Goal: Task Accomplishment & Management: Manage account settings

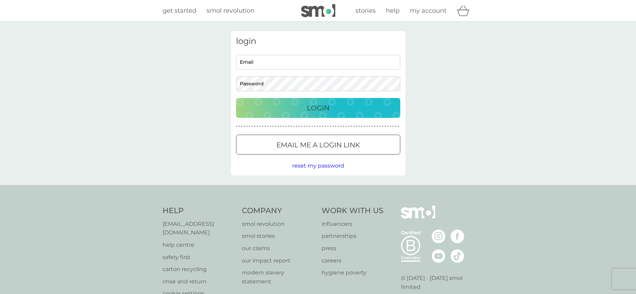
click at [304, 64] on input "Email" at bounding box center [318, 62] width 164 height 15
type input "marymuses@gmail.com"
click at [342, 103] on div "Login" at bounding box center [318, 107] width 151 height 11
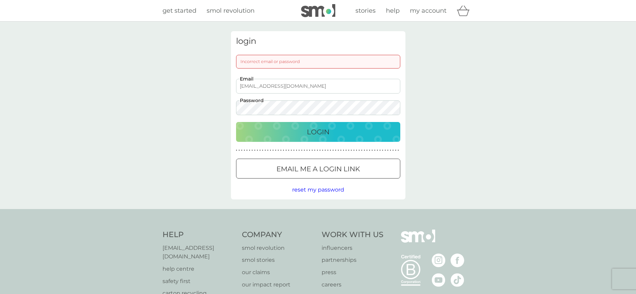
click at [284, 138] on button "Login" at bounding box center [318, 132] width 164 height 20
click at [324, 130] on p "Login" at bounding box center [318, 131] width 23 height 11
click at [236, 122] on button "Login" at bounding box center [318, 132] width 164 height 20
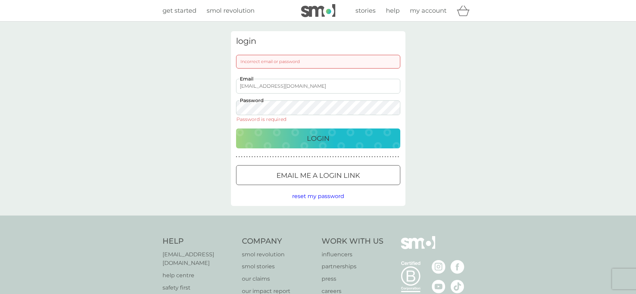
click at [311, 178] on div at bounding box center [318, 175] width 25 height 7
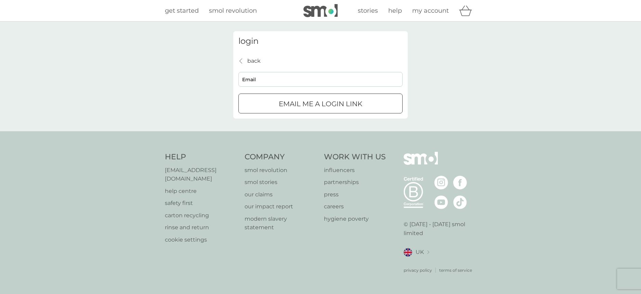
click at [282, 80] on input "Email" at bounding box center [320, 79] width 164 height 15
type input "marymuses@gmail.com"
click at [297, 103] on p "Email me a login link" at bounding box center [320, 103] width 83 height 11
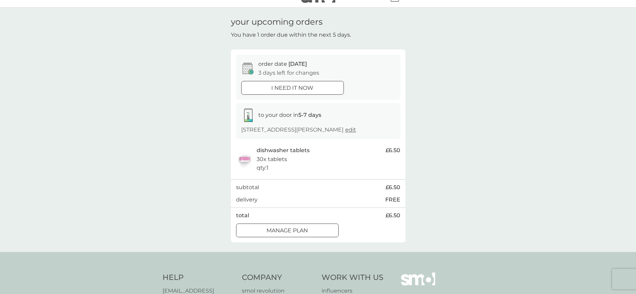
scroll to position [16, 0]
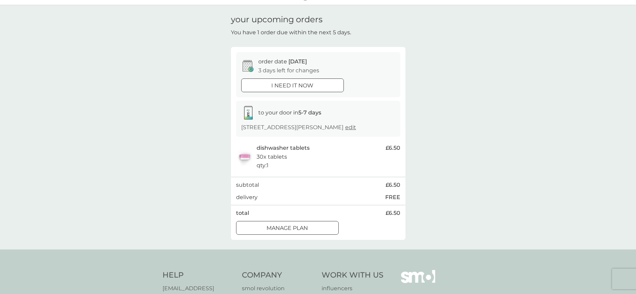
click at [323, 227] on div "Manage plan" at bounding box center [287, 227] width 102 height 9
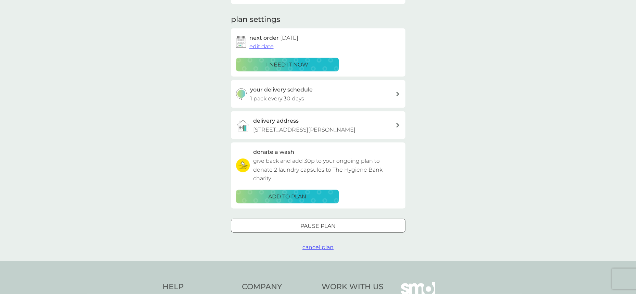
scroll to position [88, 0]
click at [322, 226] on div at bounding box center [318, 225] width 25 height 7
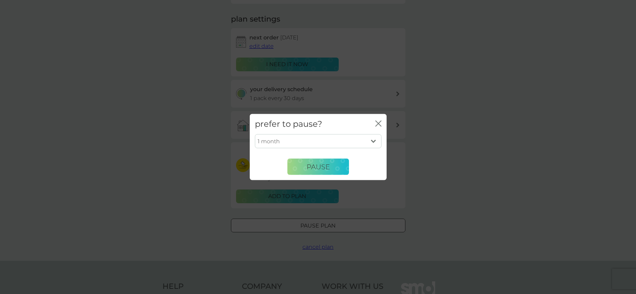
click option "1 month" at bounding box center [0, 0] width 0 height 0
click at [324, 167] on span "Pause" at bounding box center [318, 166] width 23 height 8
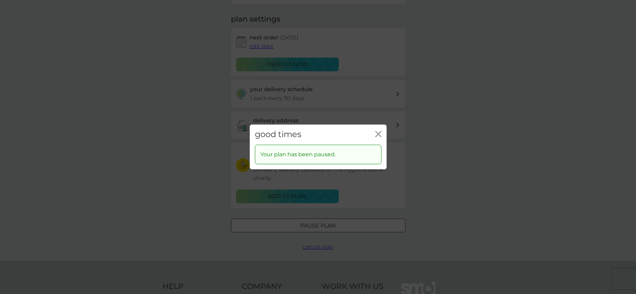
click at [377, 133] on icon "close" at bounding box center [377, 133] width 3 height 5
